Goal: Check status: Check status

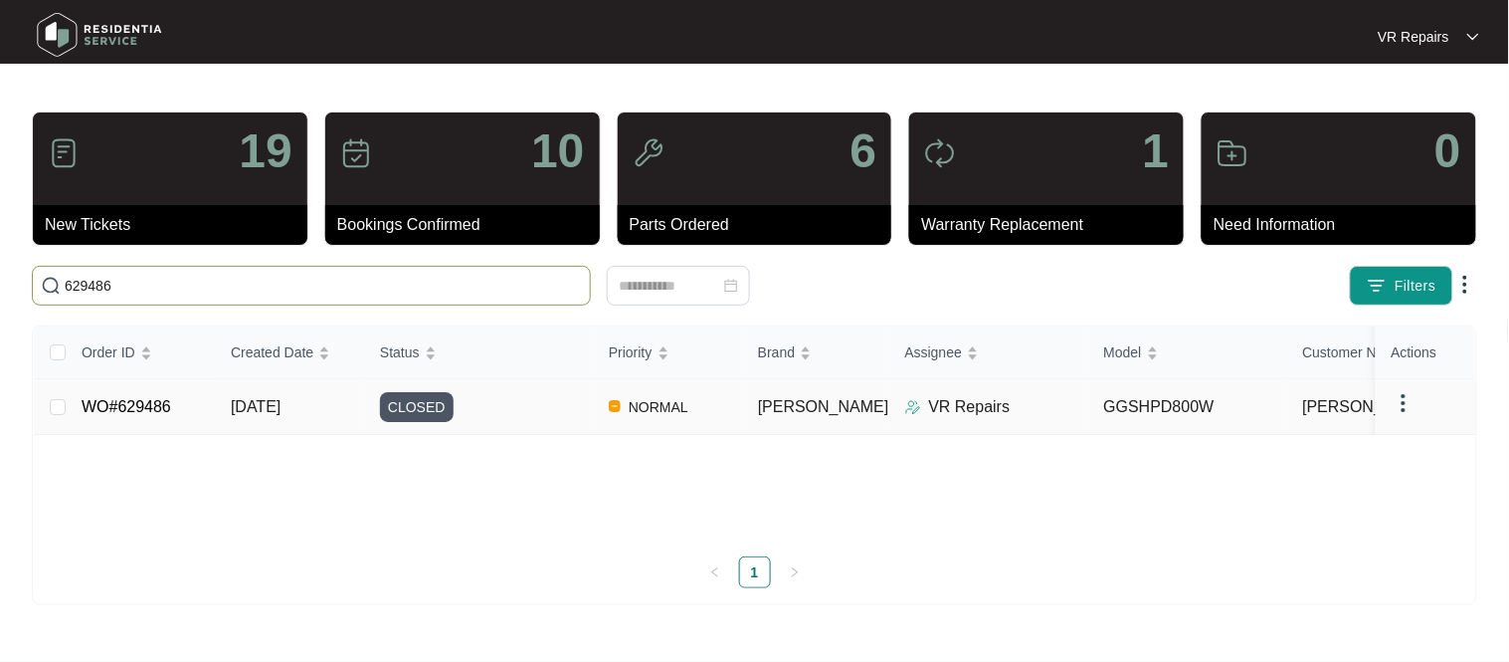
type input "629486"
click at [126, 413] on link "WO#629486" at bounding box center [127, 406] width 90 height 17
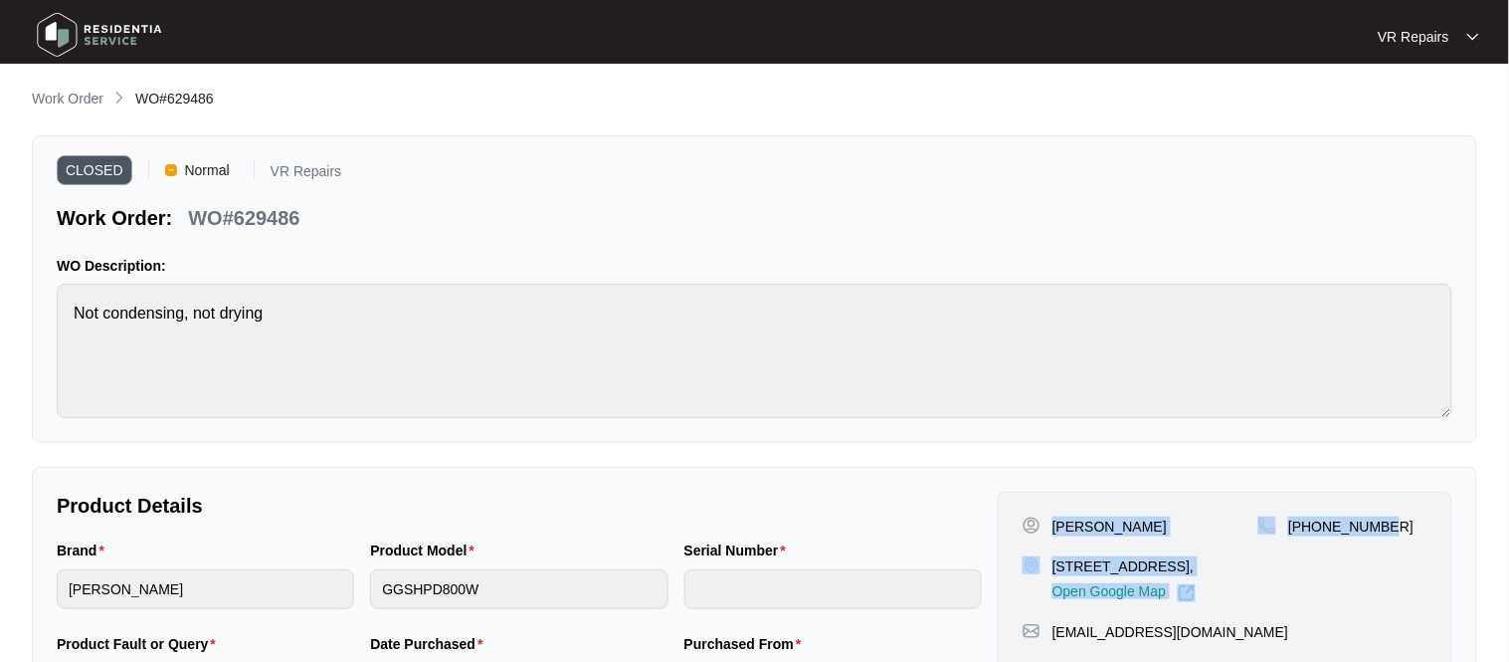
drag, startPoint x: 1051, startPoint y: 521, endPoint x: 1403, endPoint y: 530, distance: 352.3
click at [1403, 530] on div "[PERSON_NAME] [STREET_ADDRESS], Open Google Map [PHONE_NUMBER]" at bounding box center [1225, 559] width 405 height 86
copy div "[PERSON_NAME] [STREET_ADDRESS], Open Google Map [PHONE_NUMBER]"
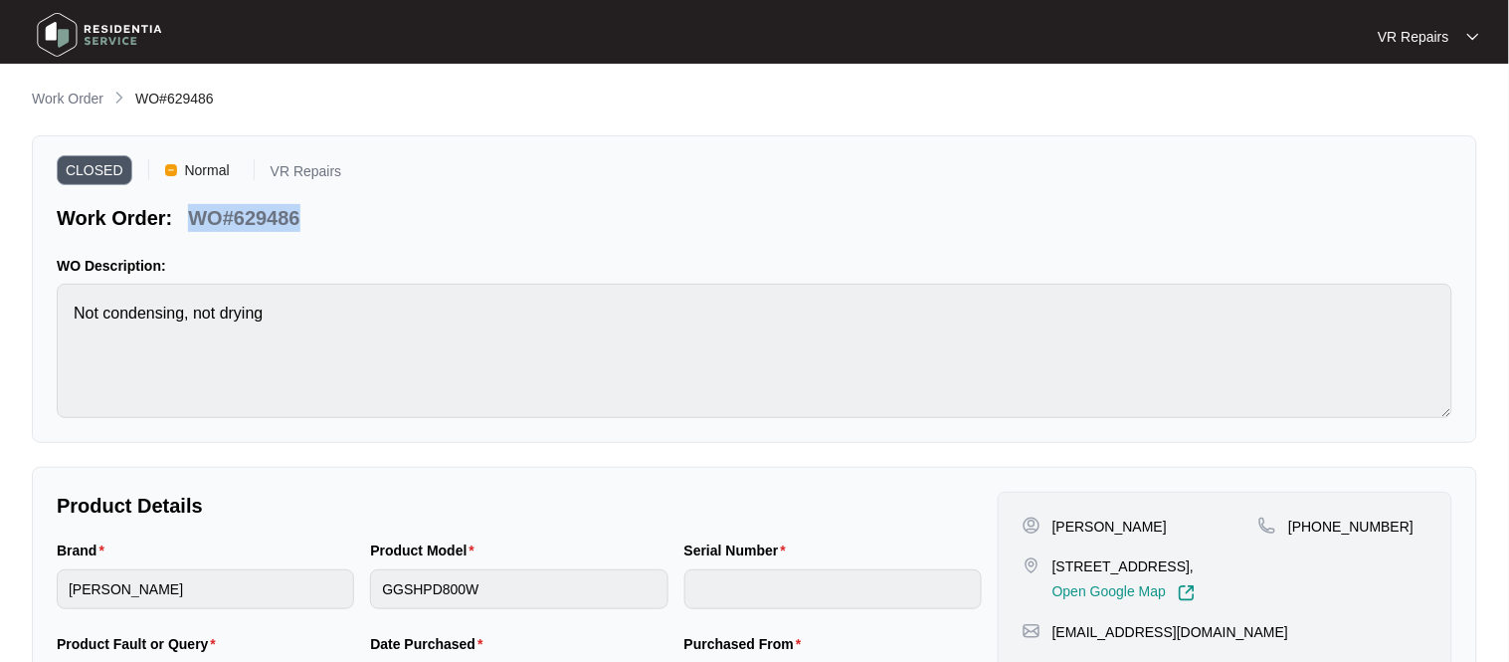
drag, startPoint x: 299, startPoint y: 218, endPoint x: 198, endPoint y: 223, distance: 101.6
click at [198, 223] on p "WO#629486" at bounding box center [243, 218] width 111 height 28
copy p "WO#629486"
click at [77, 93] on p "Work Order" at bounding box center [68, 99] width 72 height 20
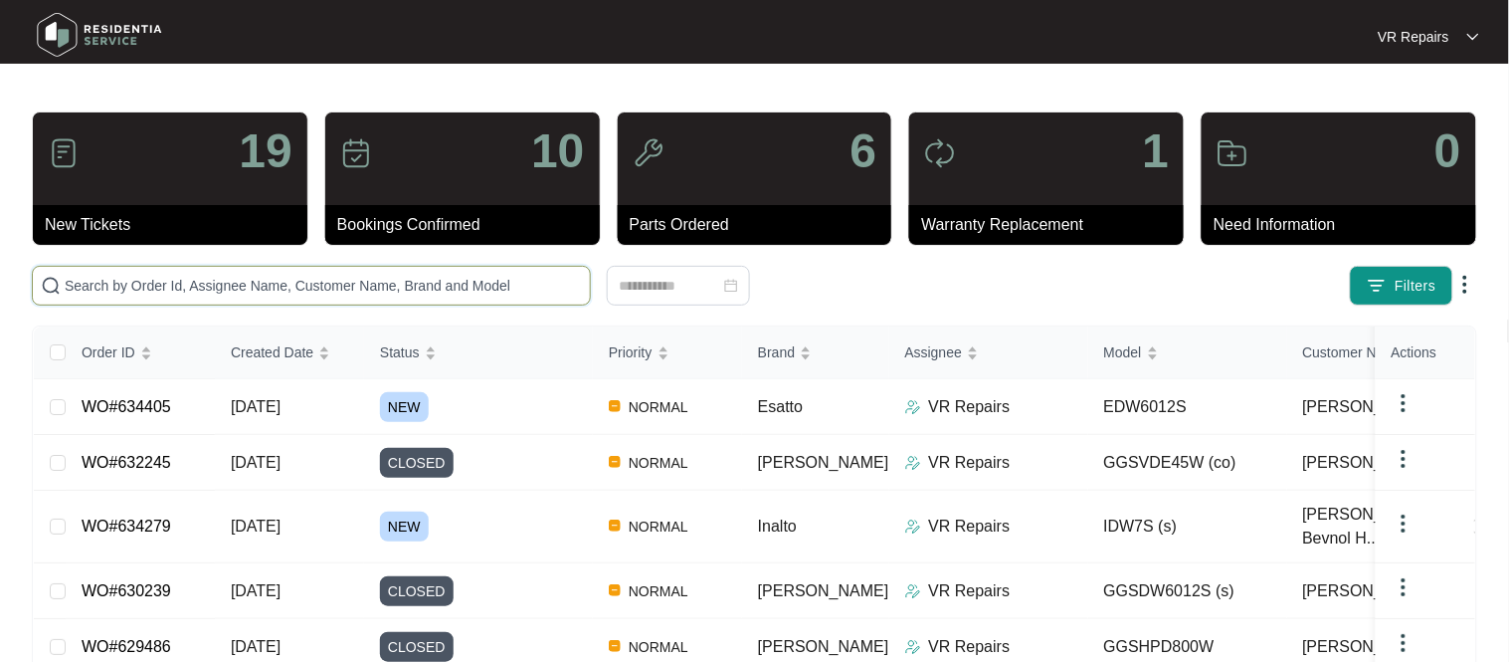
click at [166, 289] on input "text" at bounding box center [323, 286] width 517 height 22
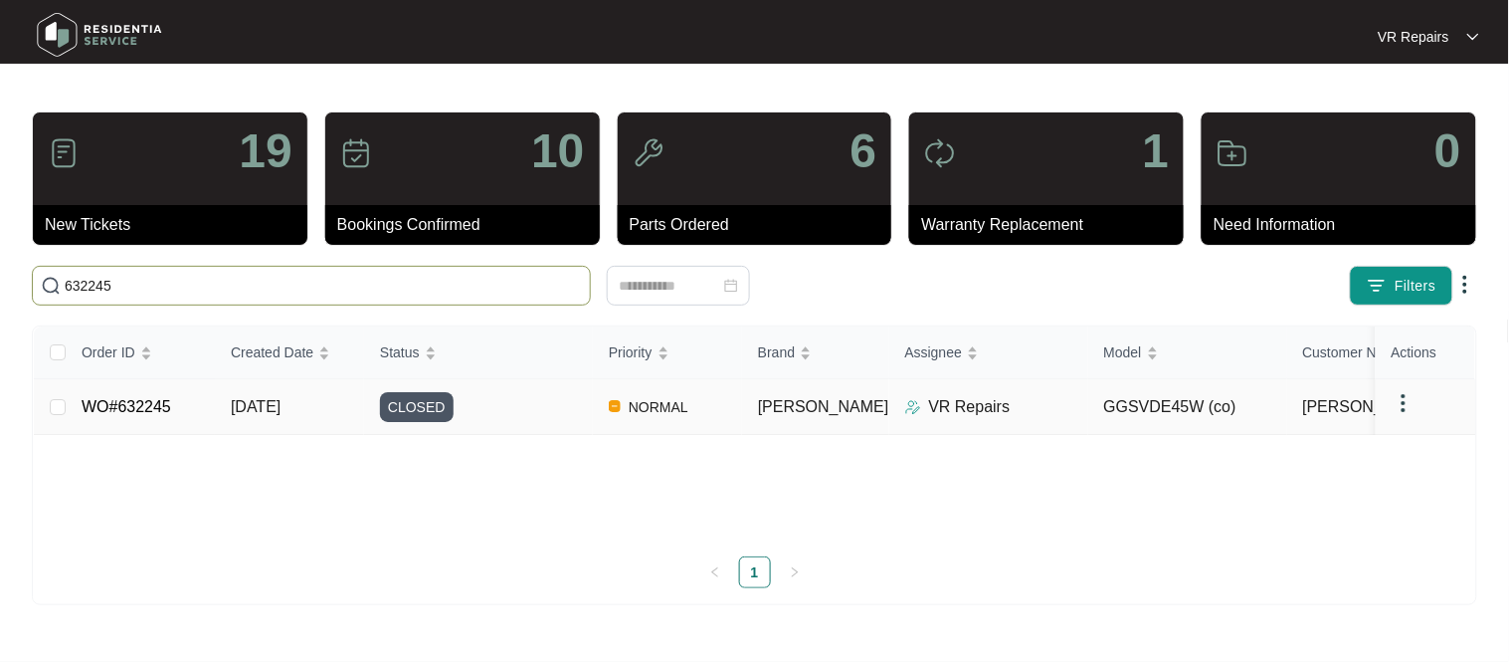
type input "632245"
click at [132, 400] on link "WO#632245" at bounding box center [127, 406] width 90 height 17
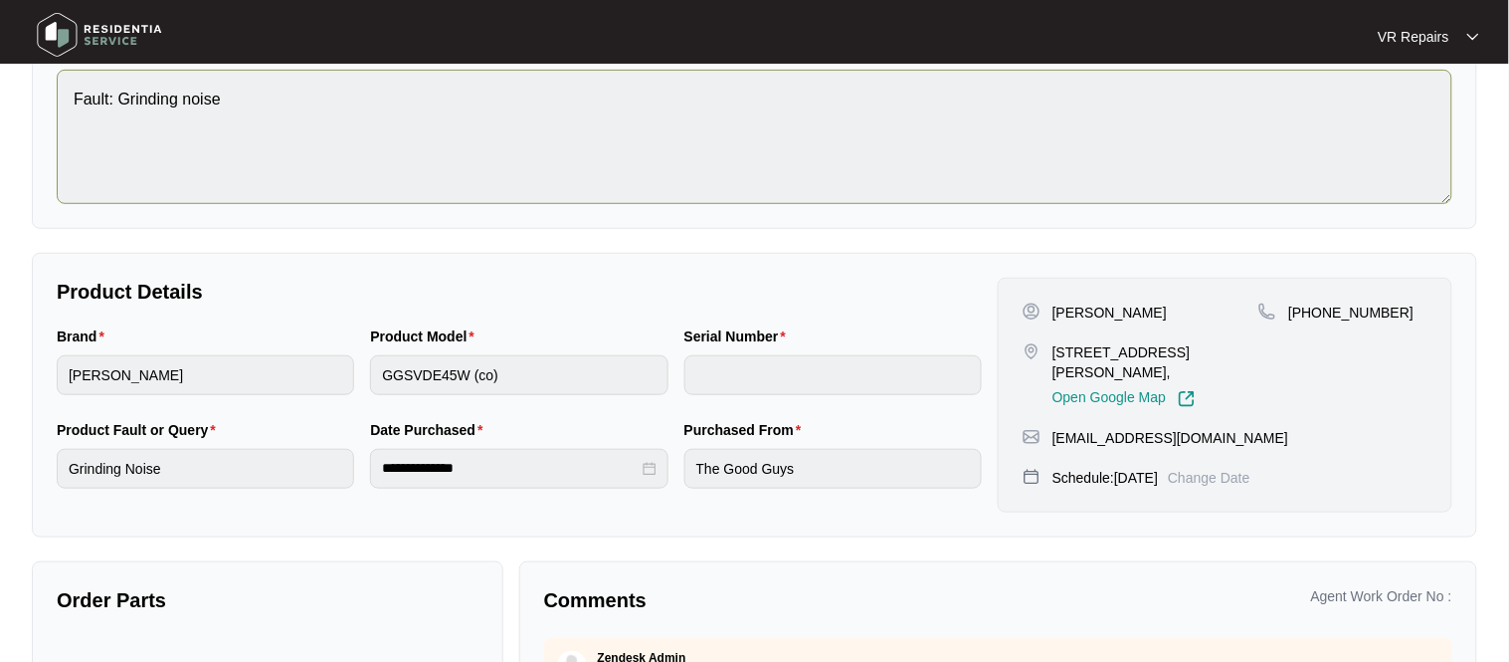
scroll to position [221, 0]
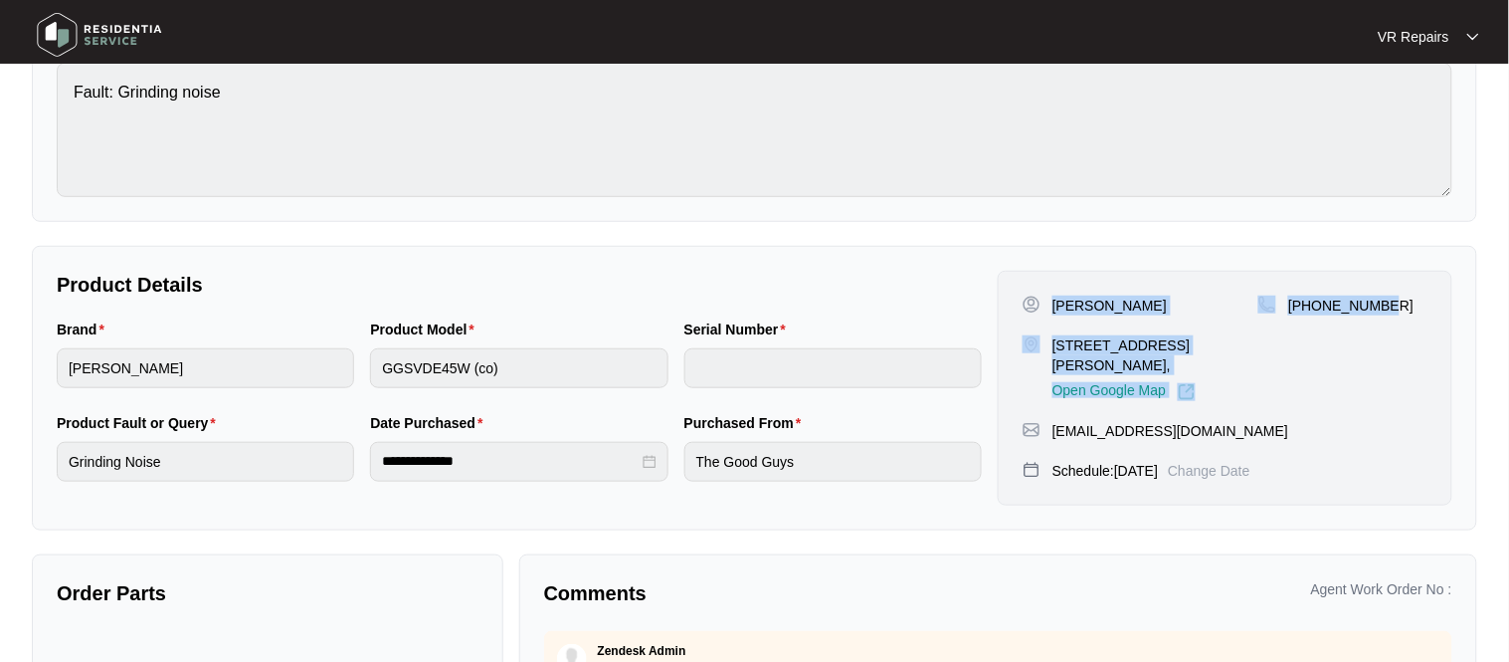
drag, startPoint x: 1056, startPoint y: 305, endPoint x: 1405, endPoint y: 314, distance: 348.3
click at [1405, 314] on div "[PERSON_NAME] [STREET_ADDRESS][PERSON_NAME], Open Google Map [PHONE_NUMBER]" at bounding box center [1225, 347] width 405 height 105
copy div "[PERSON_NAME] [STREET_ADDRESS][PERSON_NAME], Open Google Map [PHONE_NUMBER]"
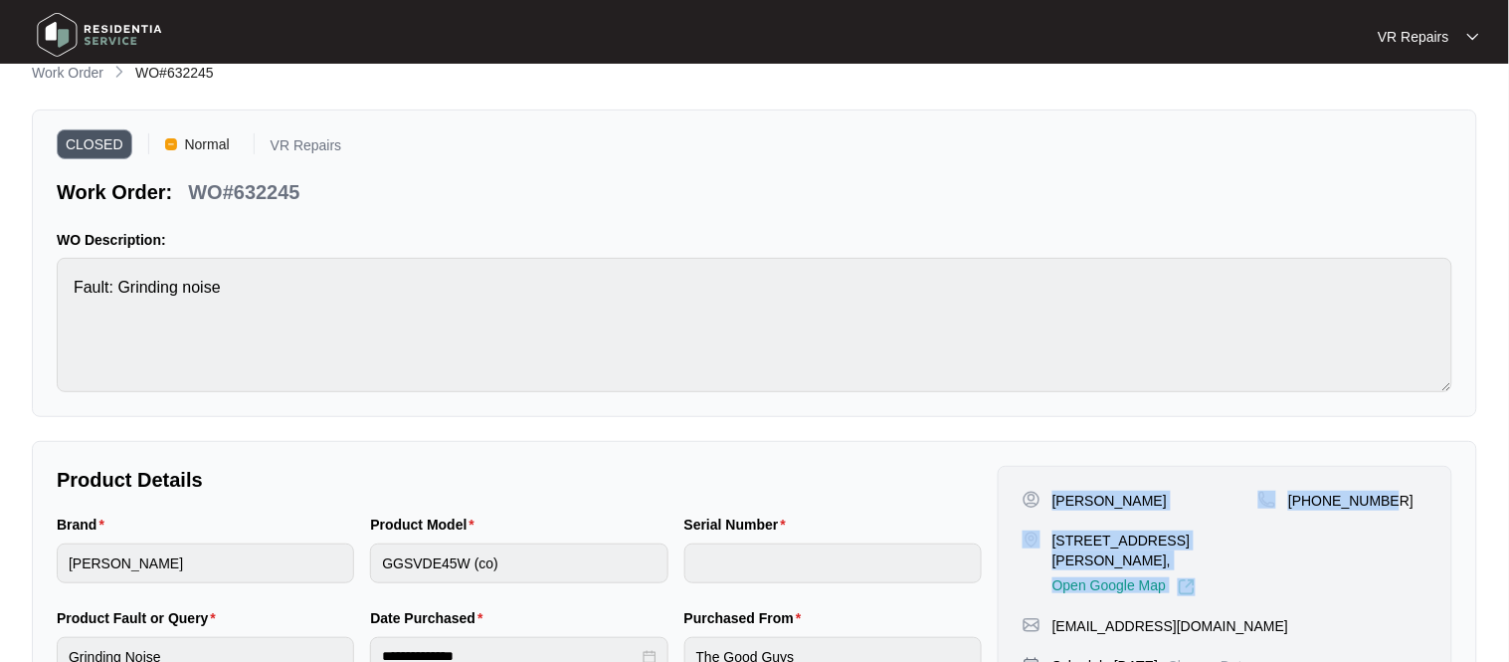
scroll to position [25, 0]
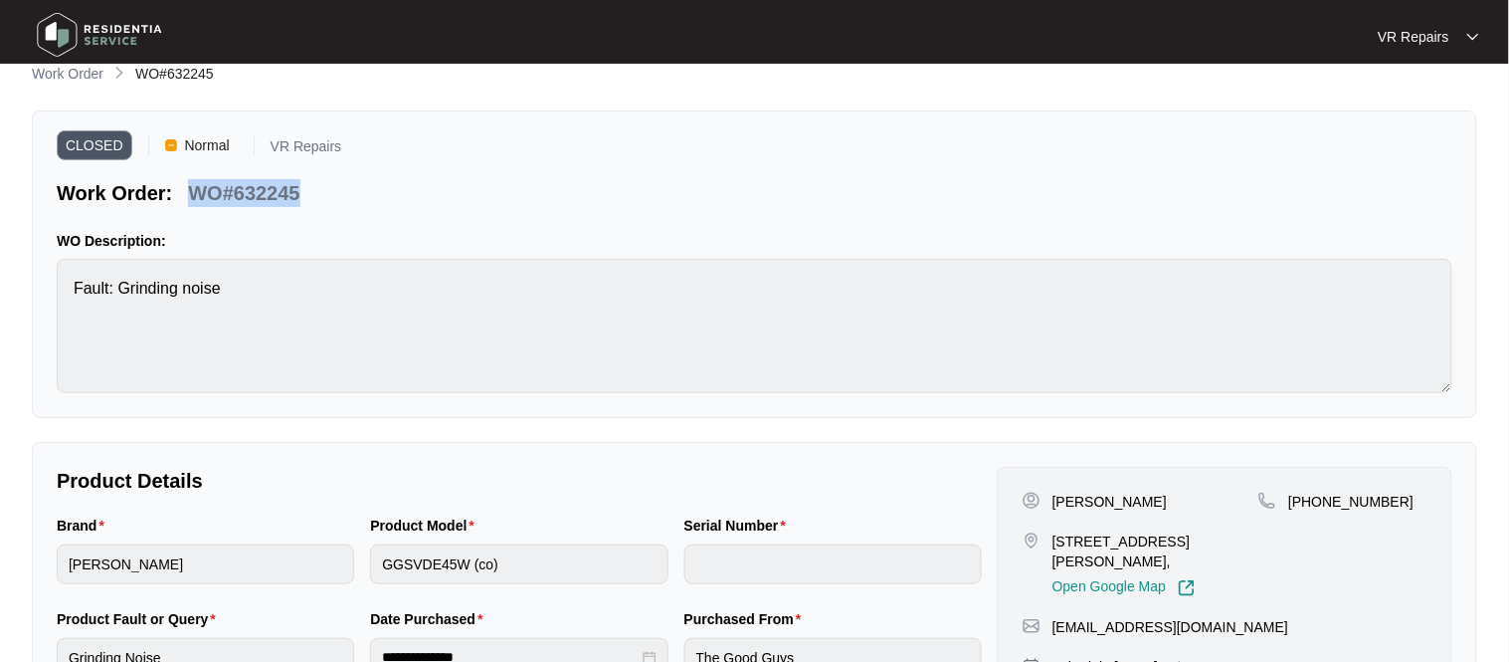
drag, startPoint x: 300, startPoint y: 192, endPoint x: 195, endPoint y: 192, distance: 105.5
click at [195, 192] on div "WO#632245" at bounding box center [243, 189] width 127 height 35
copy p "WO#632245"
click at [66, 80] on p "Work Order" at bounding box center [68, 74] width 72 height 20
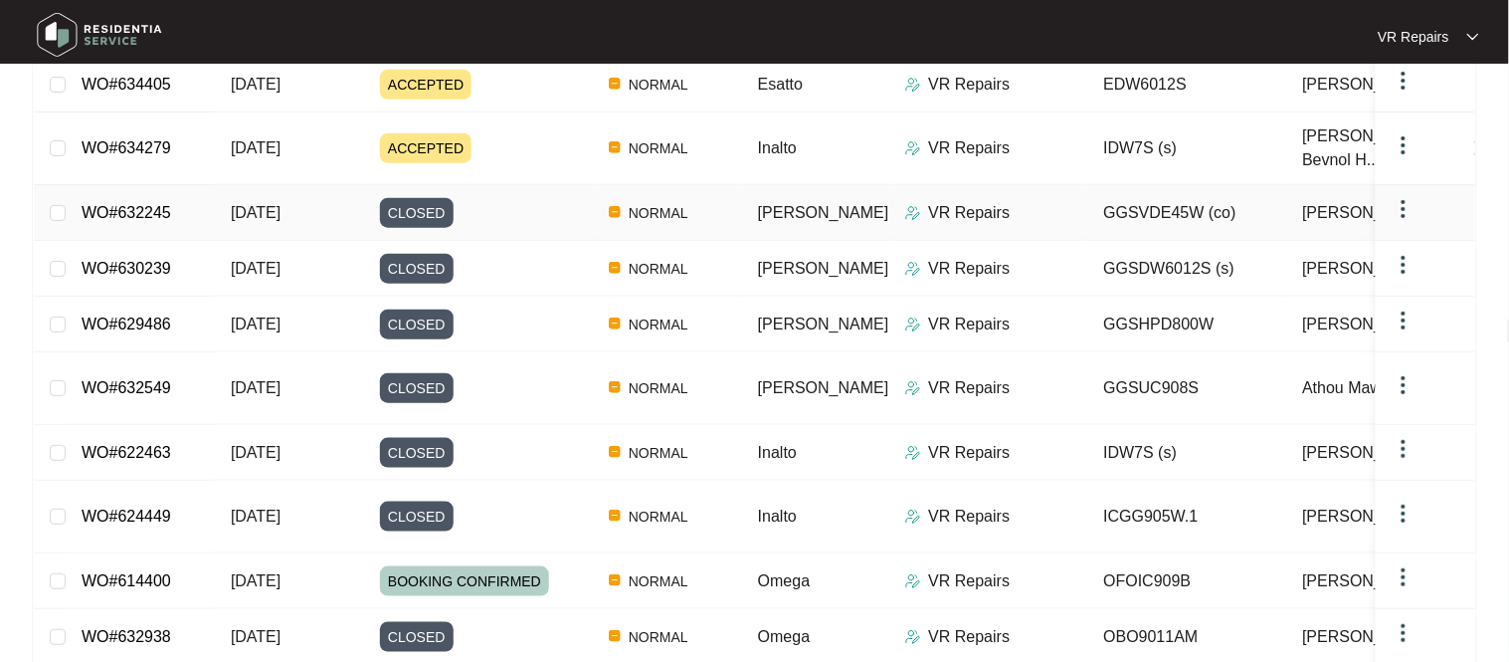
scroll to position [324, 0]
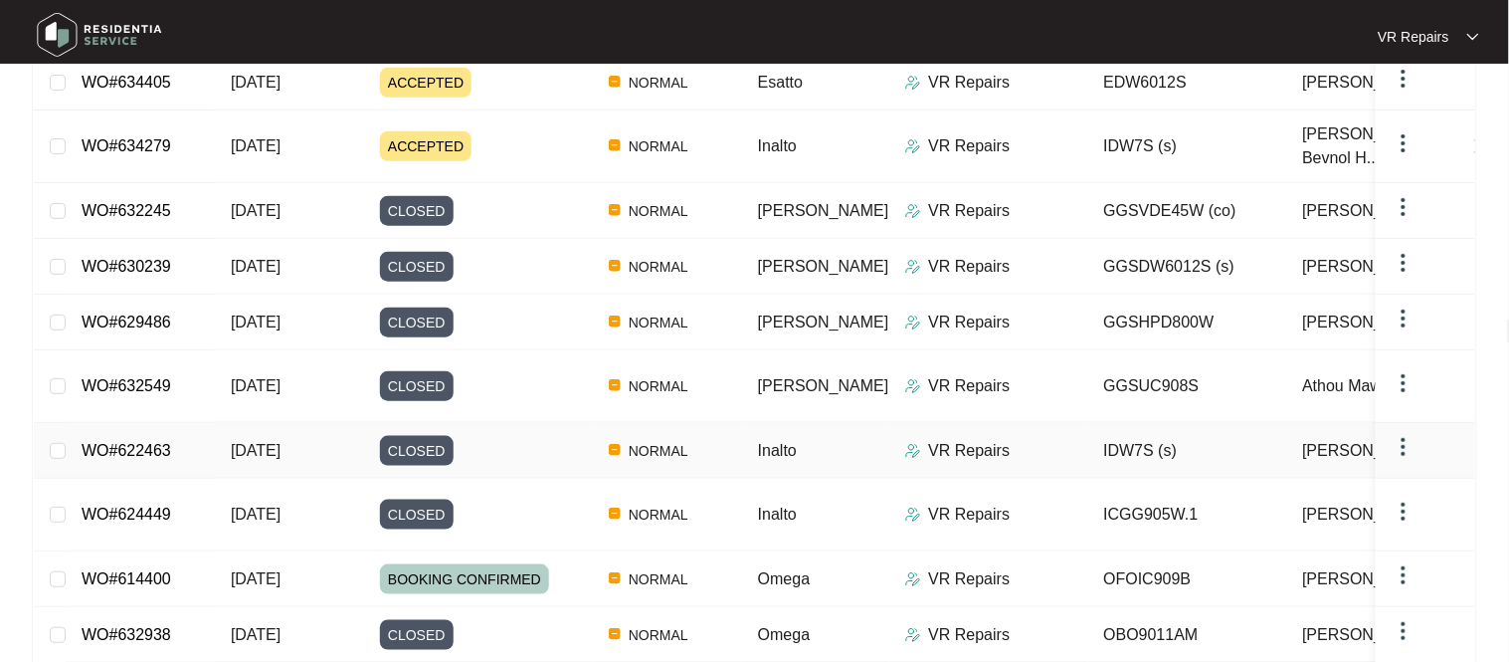
click at [516, 446] on div "CLOSED" at bounding box center [486, 451] width 213 height 30
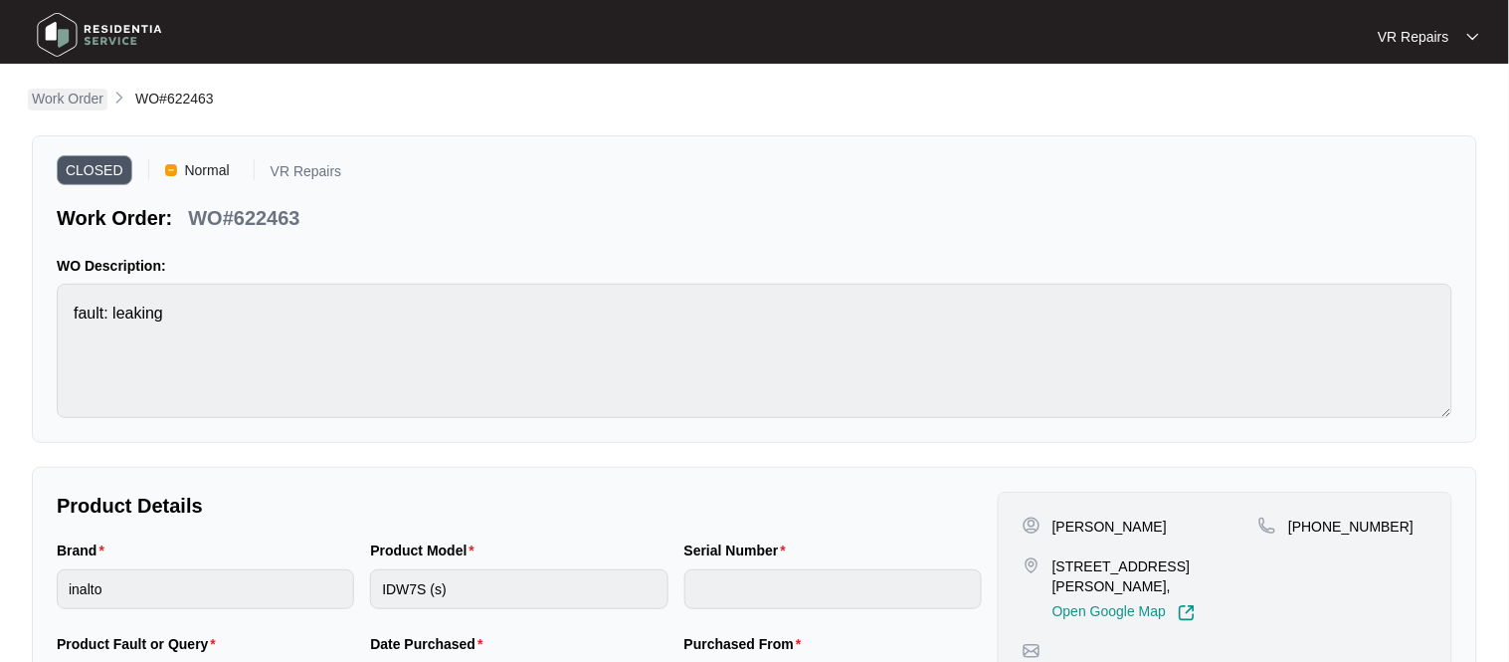
click at [66, 95] on p "Work Order" at bounding box center [68, 99] width 72 height 20
